Goal: Information Seeking & Learning: Learn about a topic

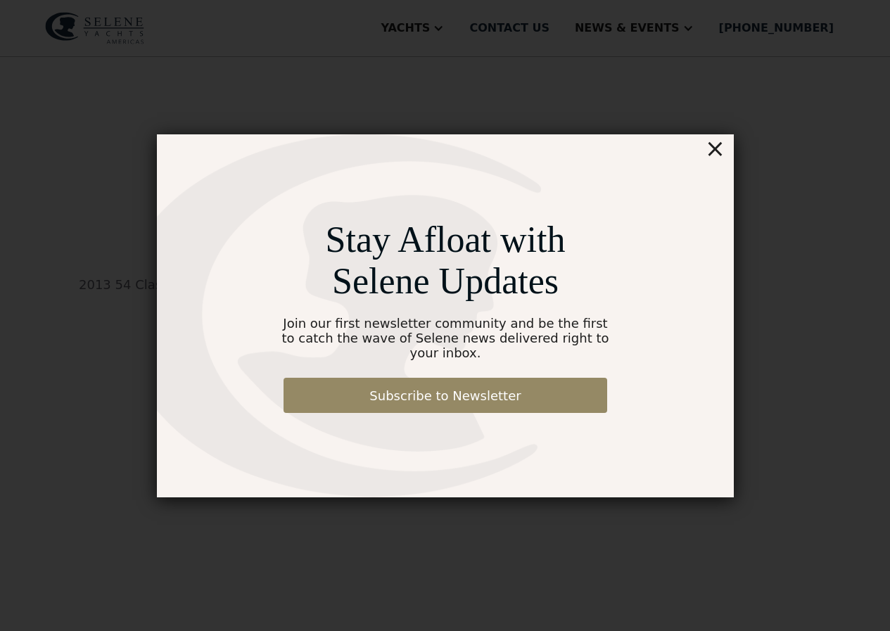
scroll to position [1576, 0]
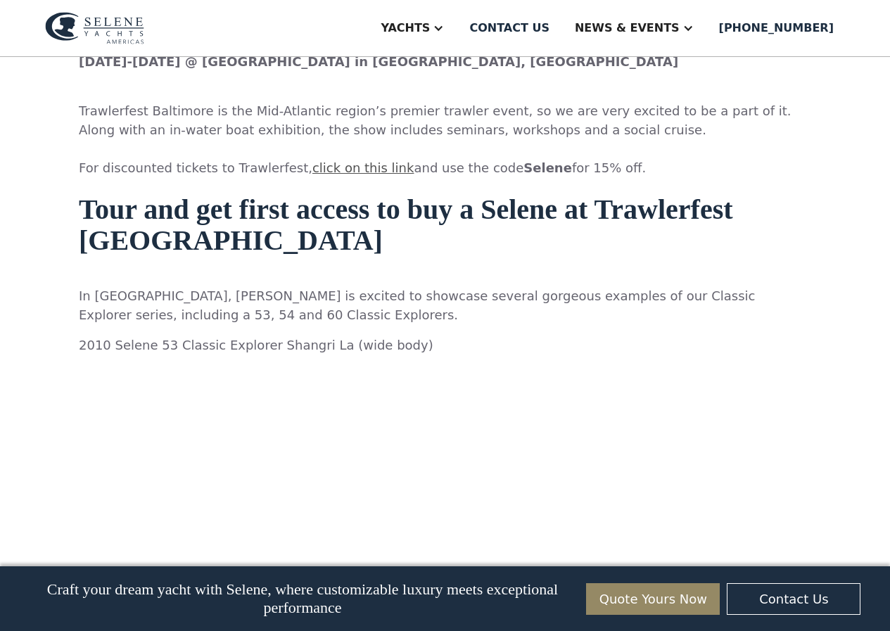
scroll to position [1196, 0]
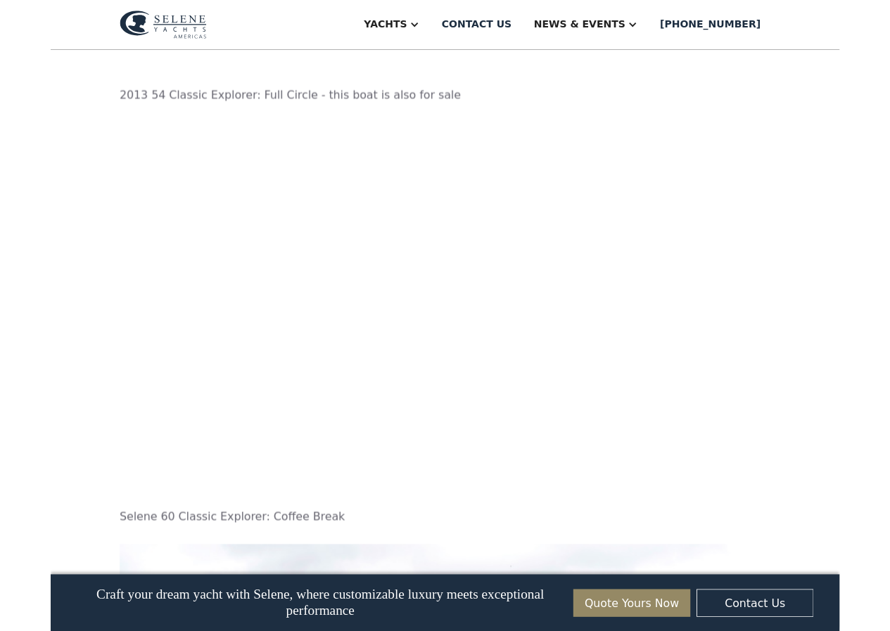
scroll to position [1754, 0]
